Goal: Information Seeking & Learning: Learn about a topic

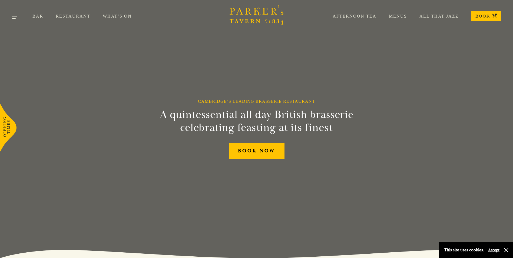
click at [15, 14] on button "Toggle navigation" at bounding box center [15, 17] width 23 height 23
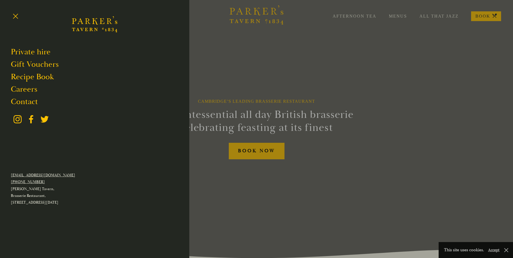
click at [343, 73] on div at bounding box center [256, 129] width 513 height 258
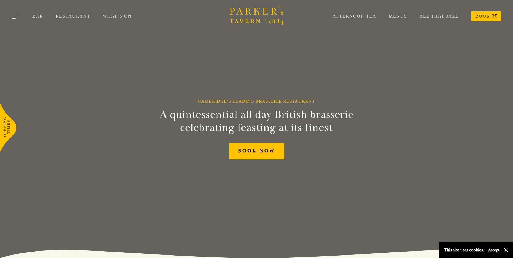
click at [20, 14] on button "Toggle navigation" at bounding box center [15, 17] width 23 height 23
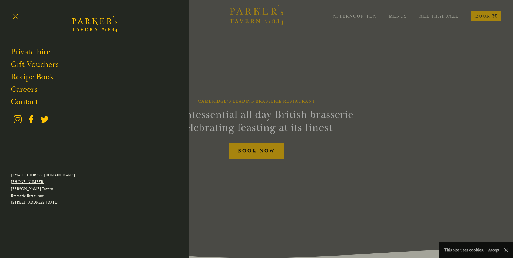
click at [364, 64] on div at bounding box center [256, 129] width 513 height 258
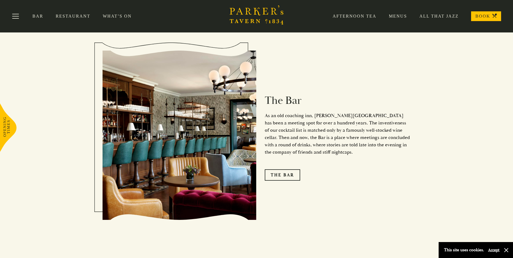
scroll to position [619, 0]
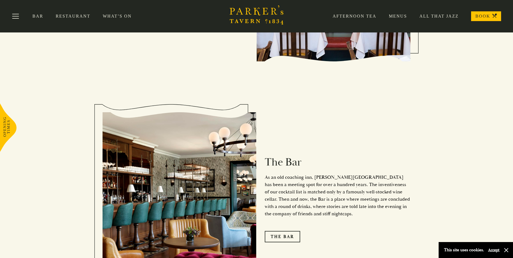
click at [398, 14] on div "Afternoon Tea Menus All That Jazz BOOK" at bounding box center [410, 16] width 181 height 10
click at [398, 14] on link "Menus" at bounding box center [392, 16] width 31 height 5
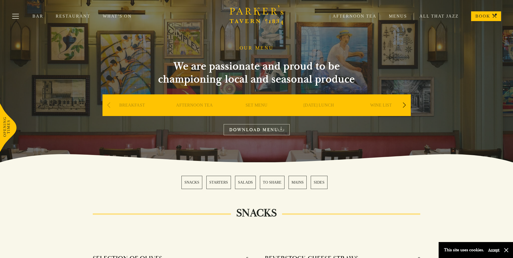
click at [406, 104] on div "Next slide" at bounding box center [404, 105] width 7 height 12
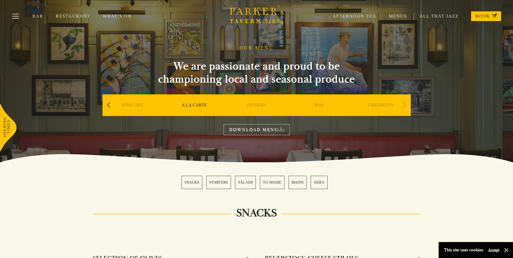
click at [445, 17] on link "All That Jazz" at bounding box center [433, 16] width 52 height 5
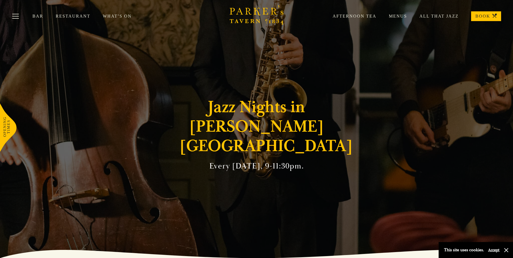
click at [61, 15] on link "Restaurant" at bounding box center [79, 16] width 47 height 5
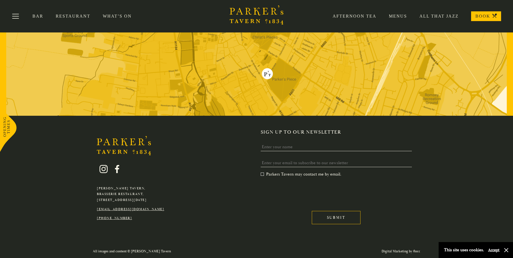
scroll to position [924, 0]
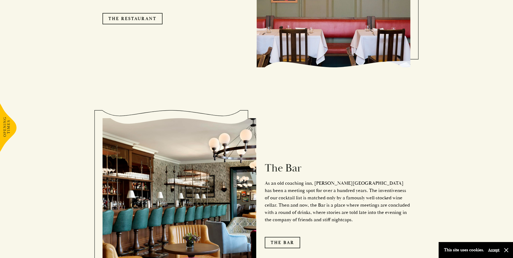
scroll to position [619, 0]
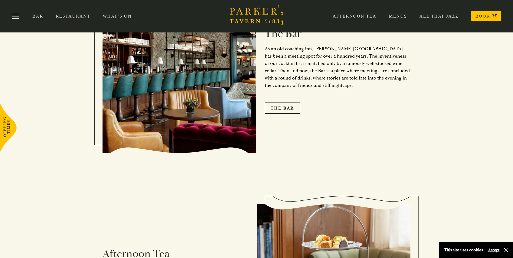
scroll to position [700, 0]
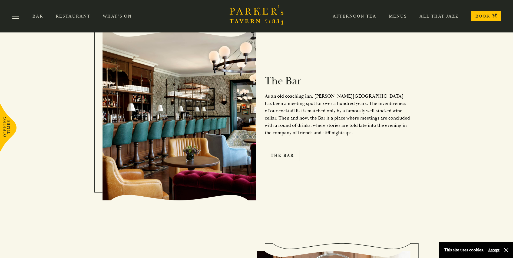
click at [406, 16] on link "Menus" at bounding box center [392, 16] width 31 height 5
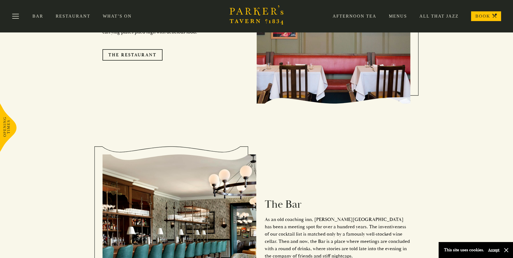
scroll to position [538, 0]
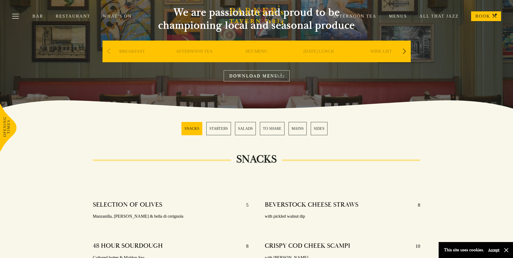
scroll to position [54, 0]
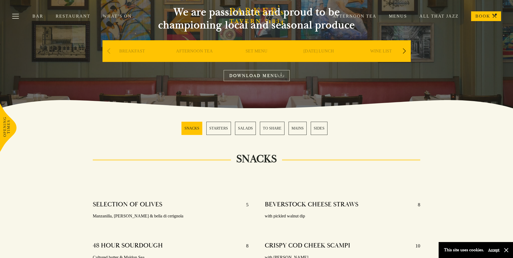
click at [331, 50] on link "SUNDAY LUNCH" at bounding box center [319, 59] width 31 height 22
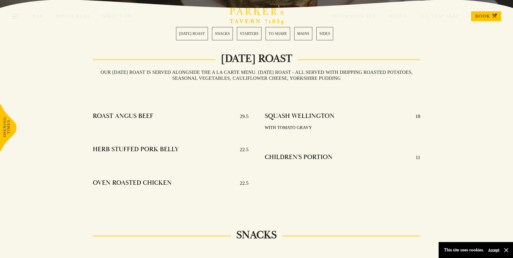
scroll to position [105, 0]
